Goal: Browse casually

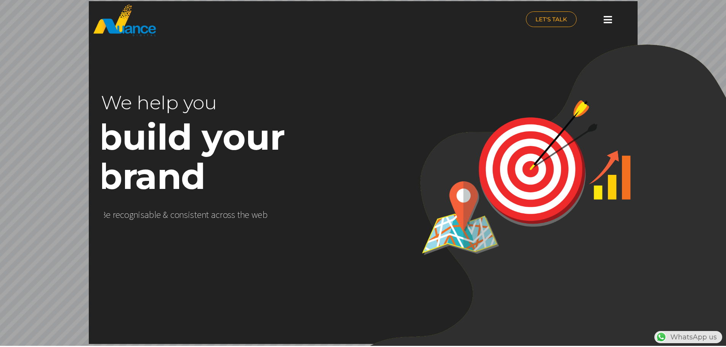
scroll to position [0, 173]
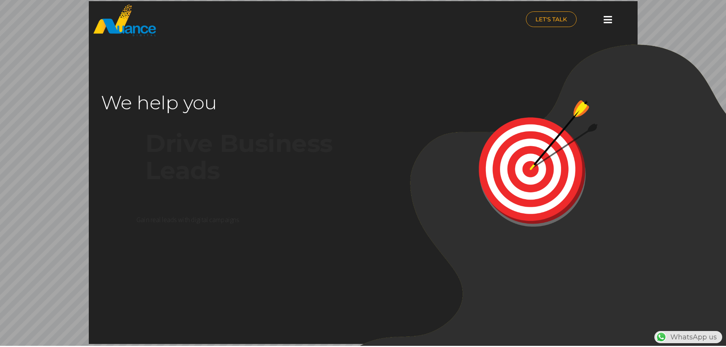
scroll to position [0, 194]
